Goal: Information Seeking & Learning: Learn about a topic

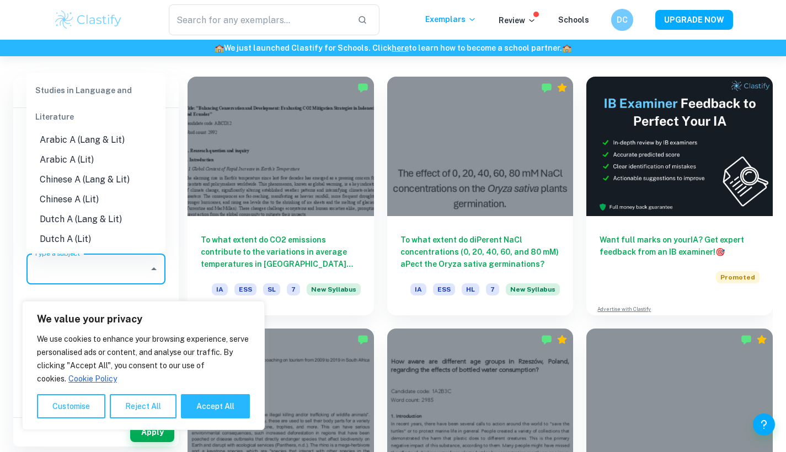
scroll to position [295, 0]
click at [144, 265] on div "Type a subject" at bounding box center [95, 269] width 139 height 31
click at [143, 261] on input "Type a subject" at bounding box center [87, 269] width 112 height 21
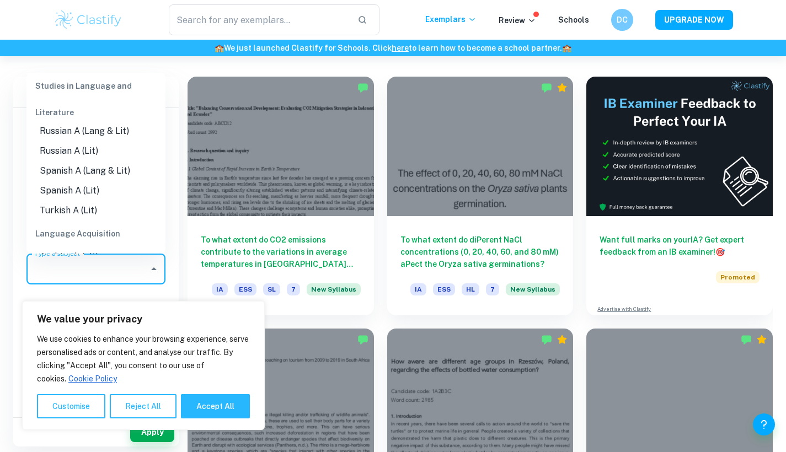
scroll to position [475, 0]
click at [83, 158] on li "Spanish A (Lang & Lit)" at bounding box center [95, 168] width 139 height 20
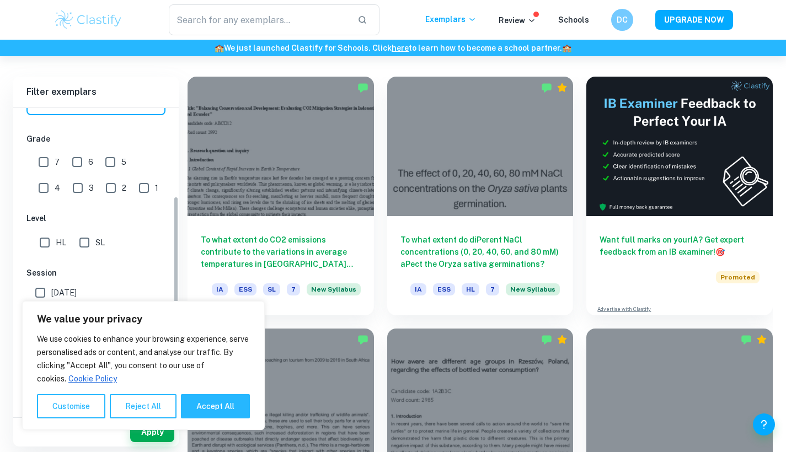
scroll to position [170, 0]
click at [41, 159] on input "7" at bounding box center [44, 162] width 22 height 22
checkbox input "true"
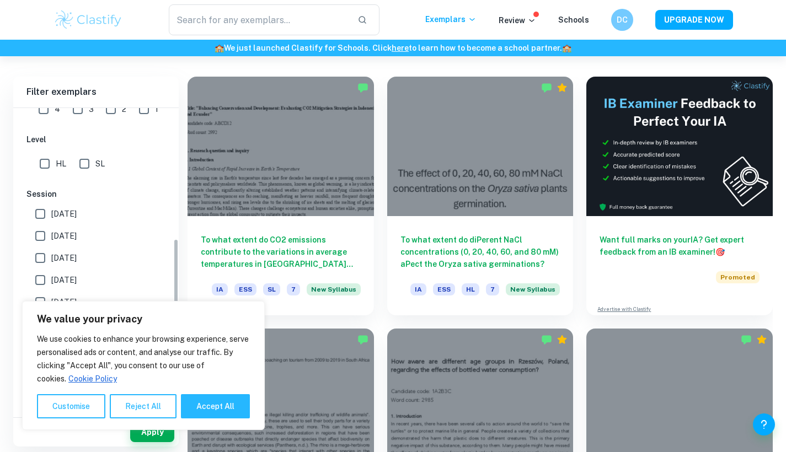
scroll to position [250, 0]
click at [42, 158] on input "HL" at bounding box center [45, 162] width 22 height 22
checkbox input "true"
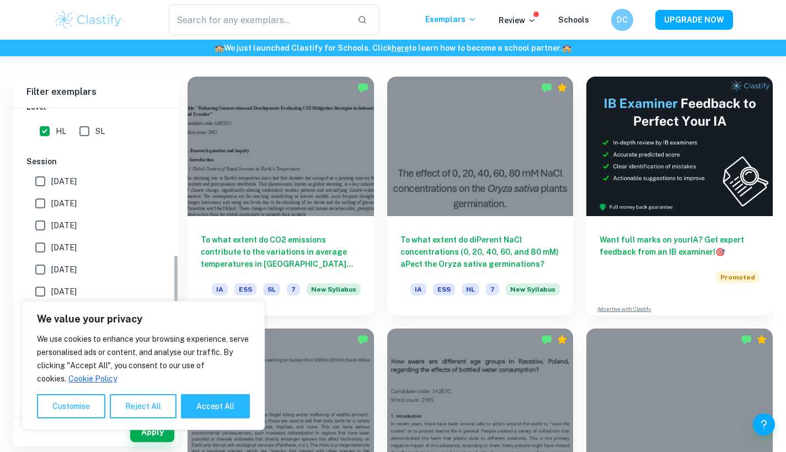
scroll to position [281, 0]
click at [204, 402] on button "Accept All" at bounding box center [215, 406] width 69 height 24
checkbox input "true"
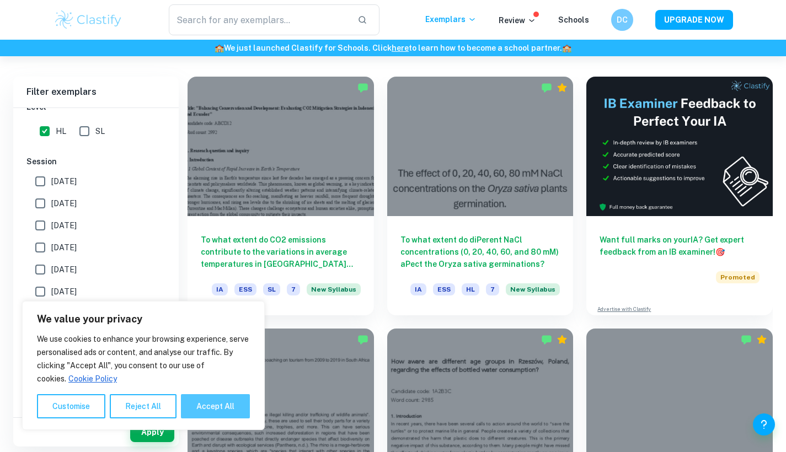
checkbox input "true"
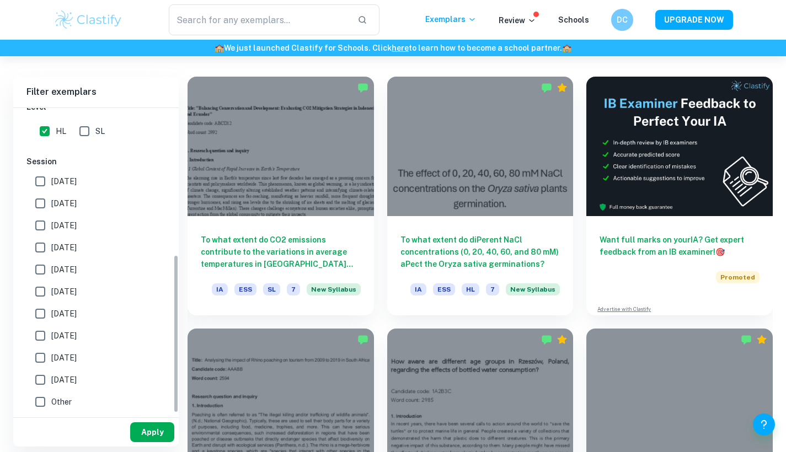
click at [157, 429] on button "Apply" at bounding box center [152, 432] width 44 height 20
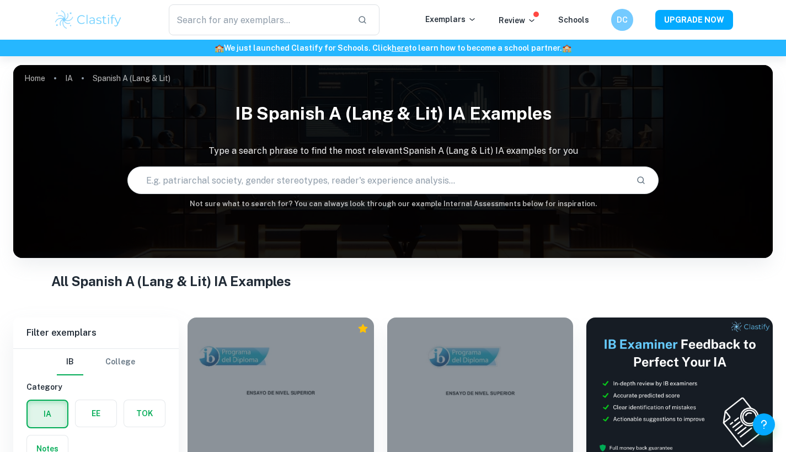
scroll to position [210, 0]
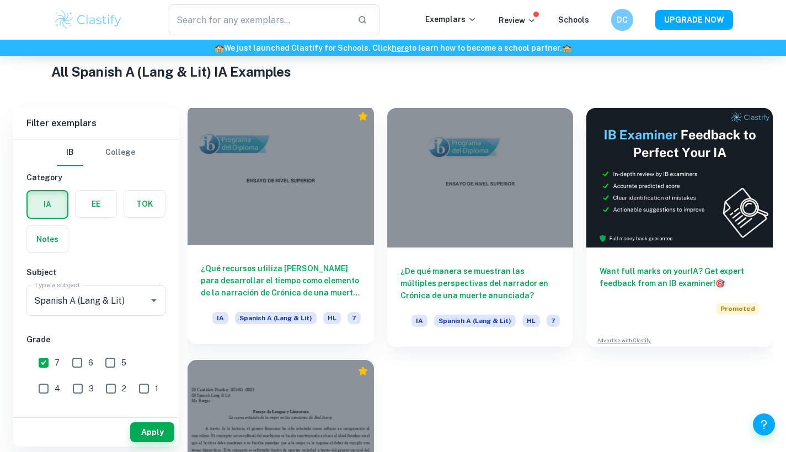
click at [294, 260] on div "¿Qué recursos utiliza [PERSON_NAME] para desarrollar el tiempo como elemento de…" at bounding box center [280, 294] width 186 height 99
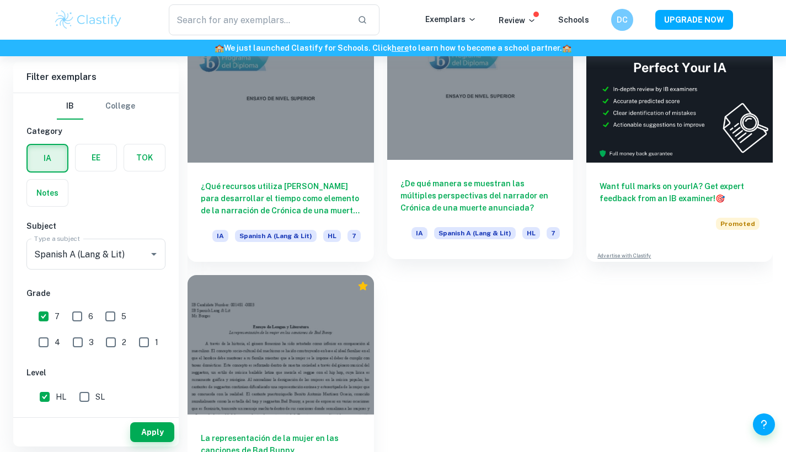
scroll to position [276, 0]
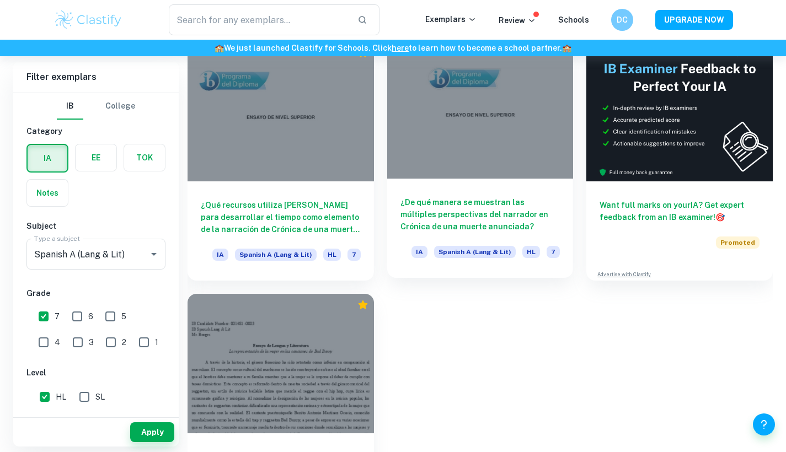
click at [482, 211] on h6 "¿De qué manera se muestran las múltiples perspectivas del narrador en Crónica d…" at bounding box center [480, 214] width 160 height 36
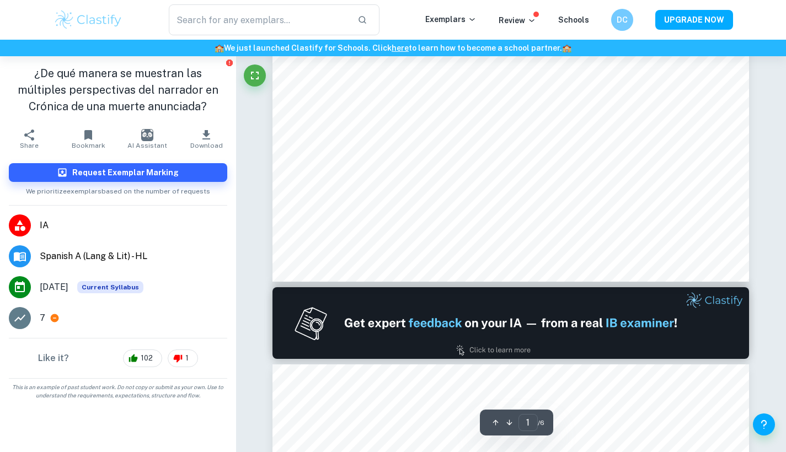
scroll to position [468, 1]
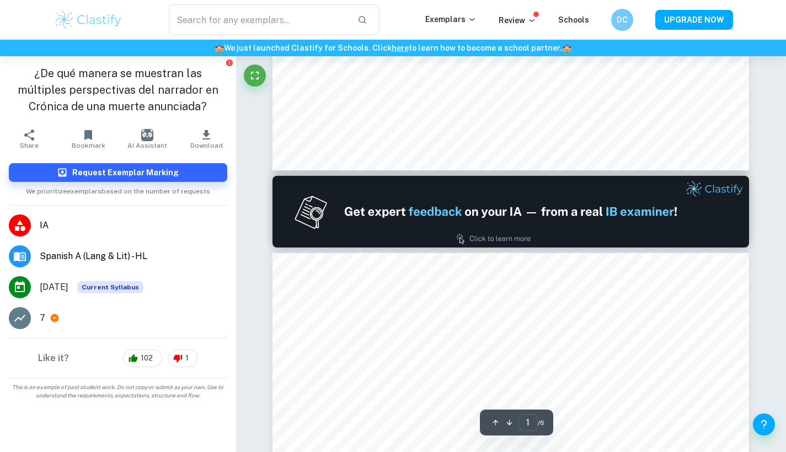
type input "2"
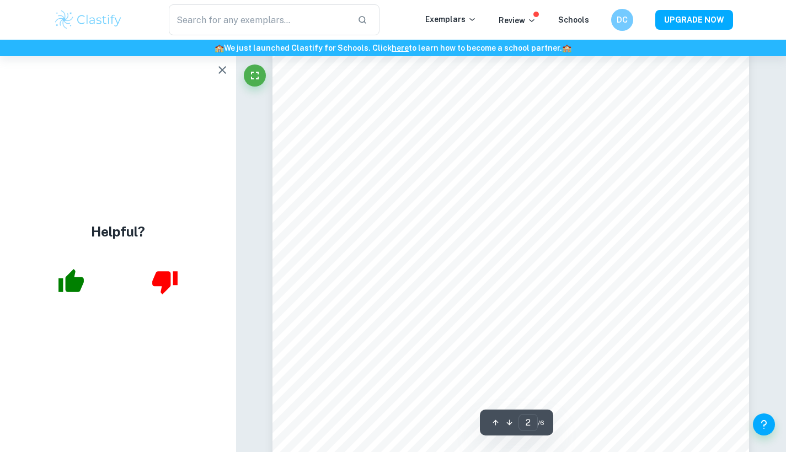
scroll to position [821, 0]
click at [220, 69] on icon "button" at bounding box center [222, 69] width 13 height 13
